Goal: Communication & Community: Answer question/provide support

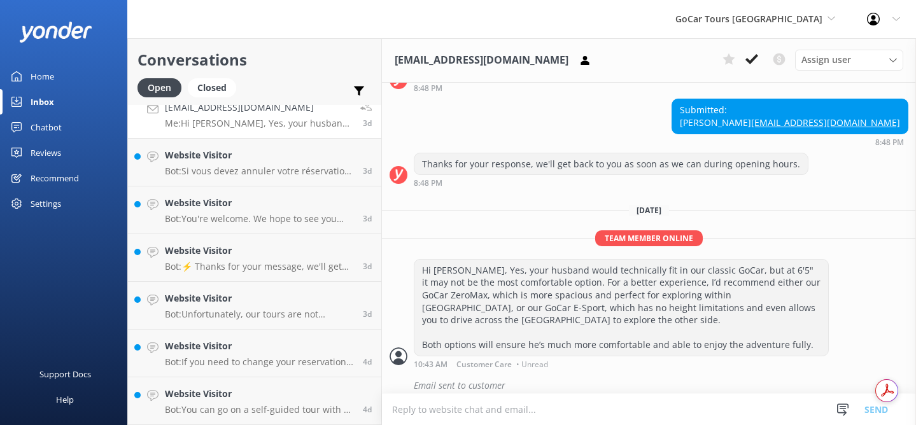
scroll to position [240, 0]
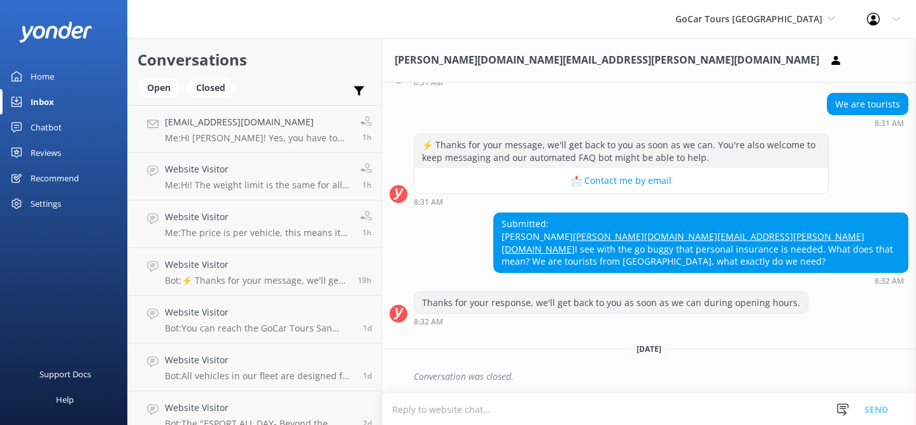
scroll to position [237, 0]
